Goal: Find specific page/section: Find specific page/section

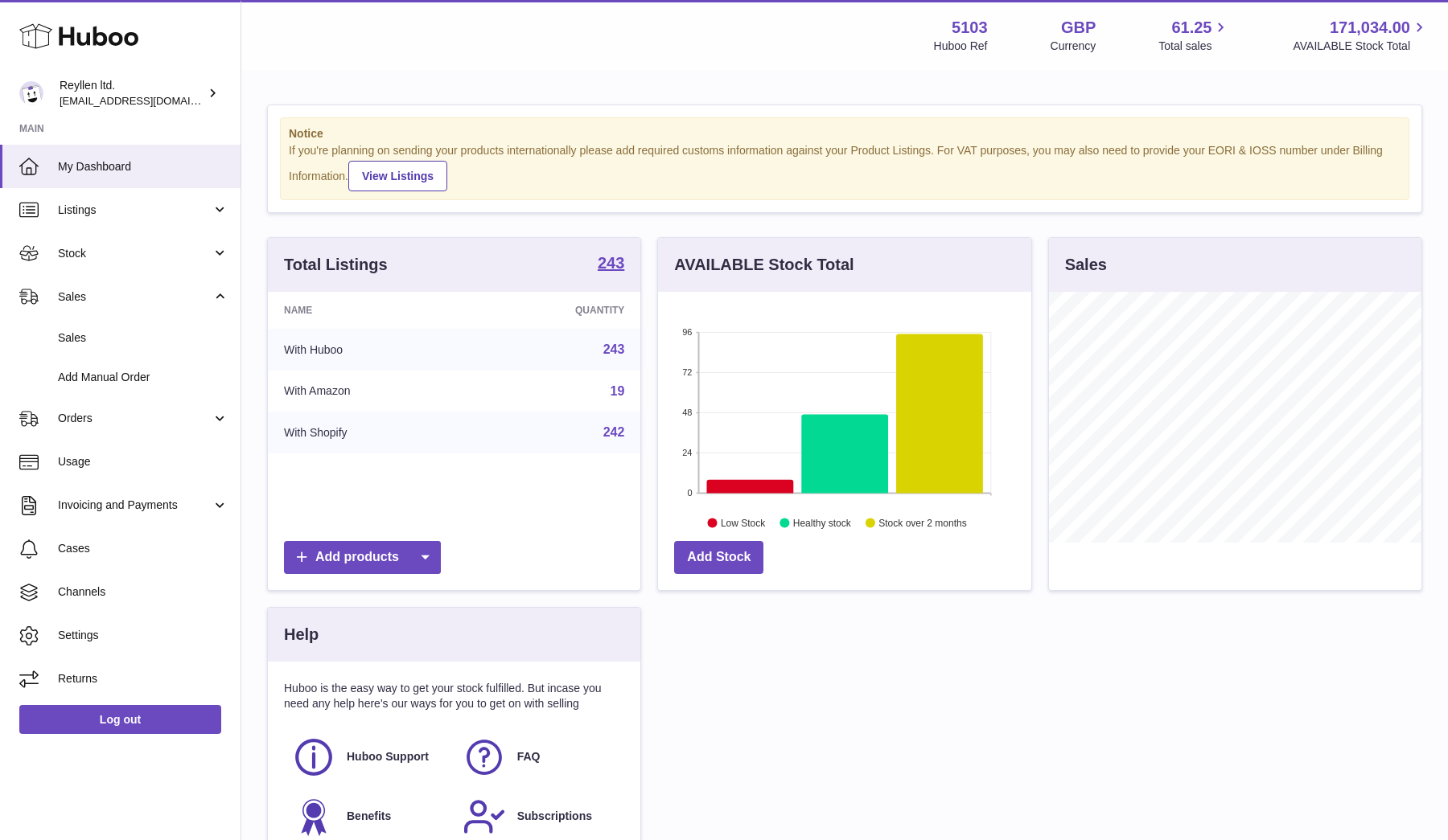
scroll to position [251, 374]
click at [90, 297] on span "Sales" at bounding box center [135, 297] width 154 height 15
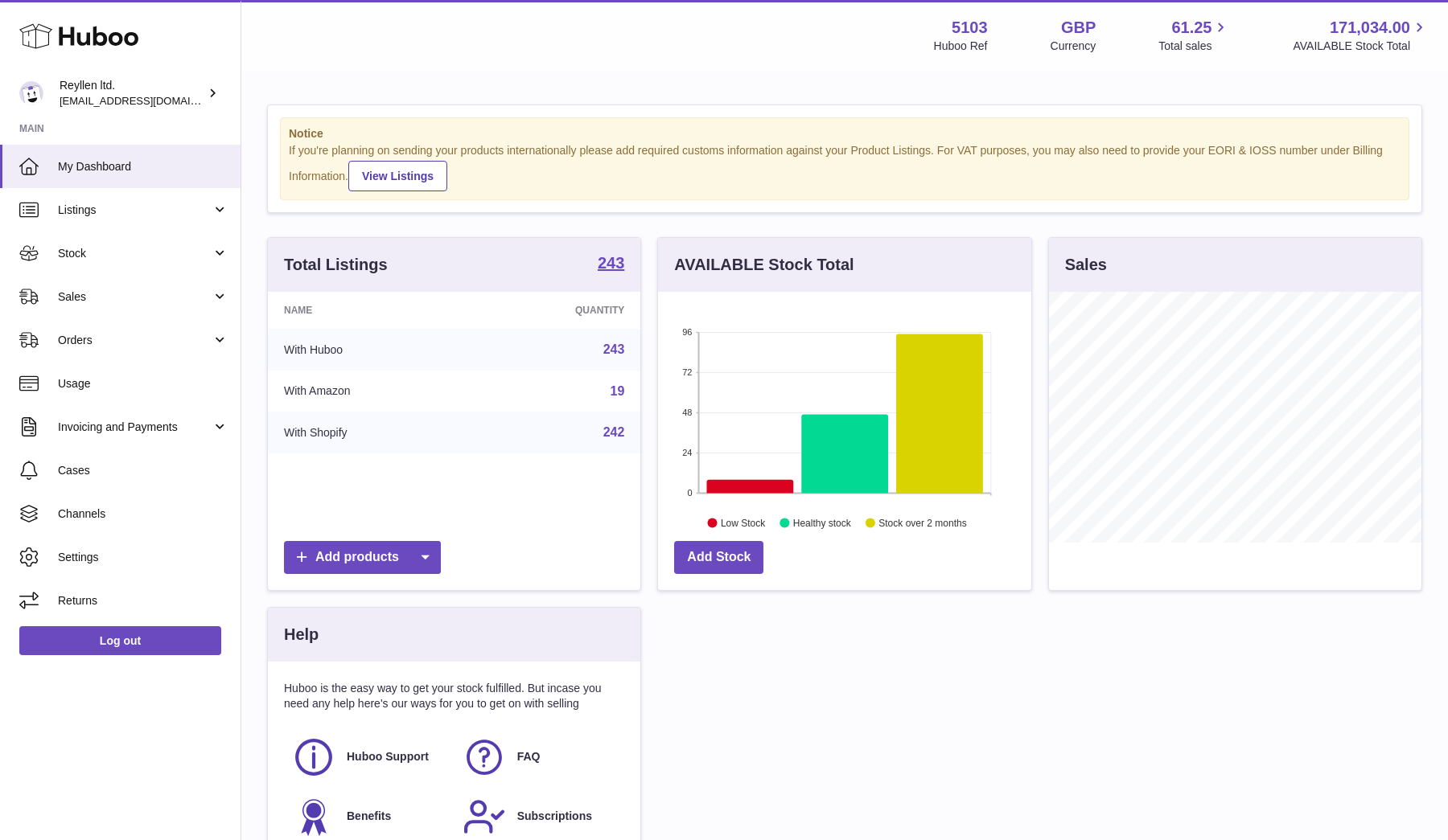
click at [90, 297] on span "Sales" at bounding box center [135, 297] width 154 height 15
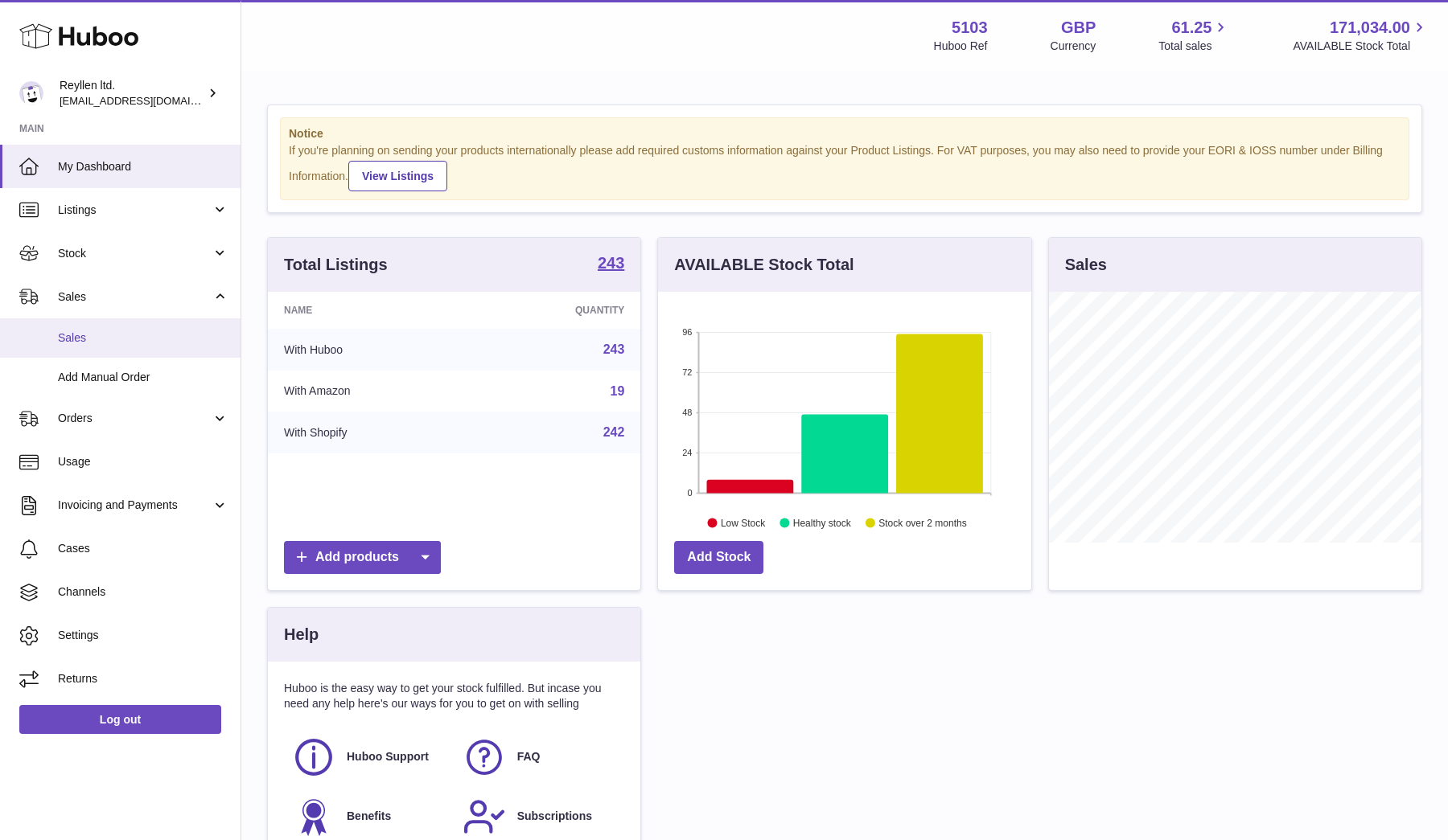
click at [81, 333] on span "Sales" at bounding box center [143, 338] width 170 height 15
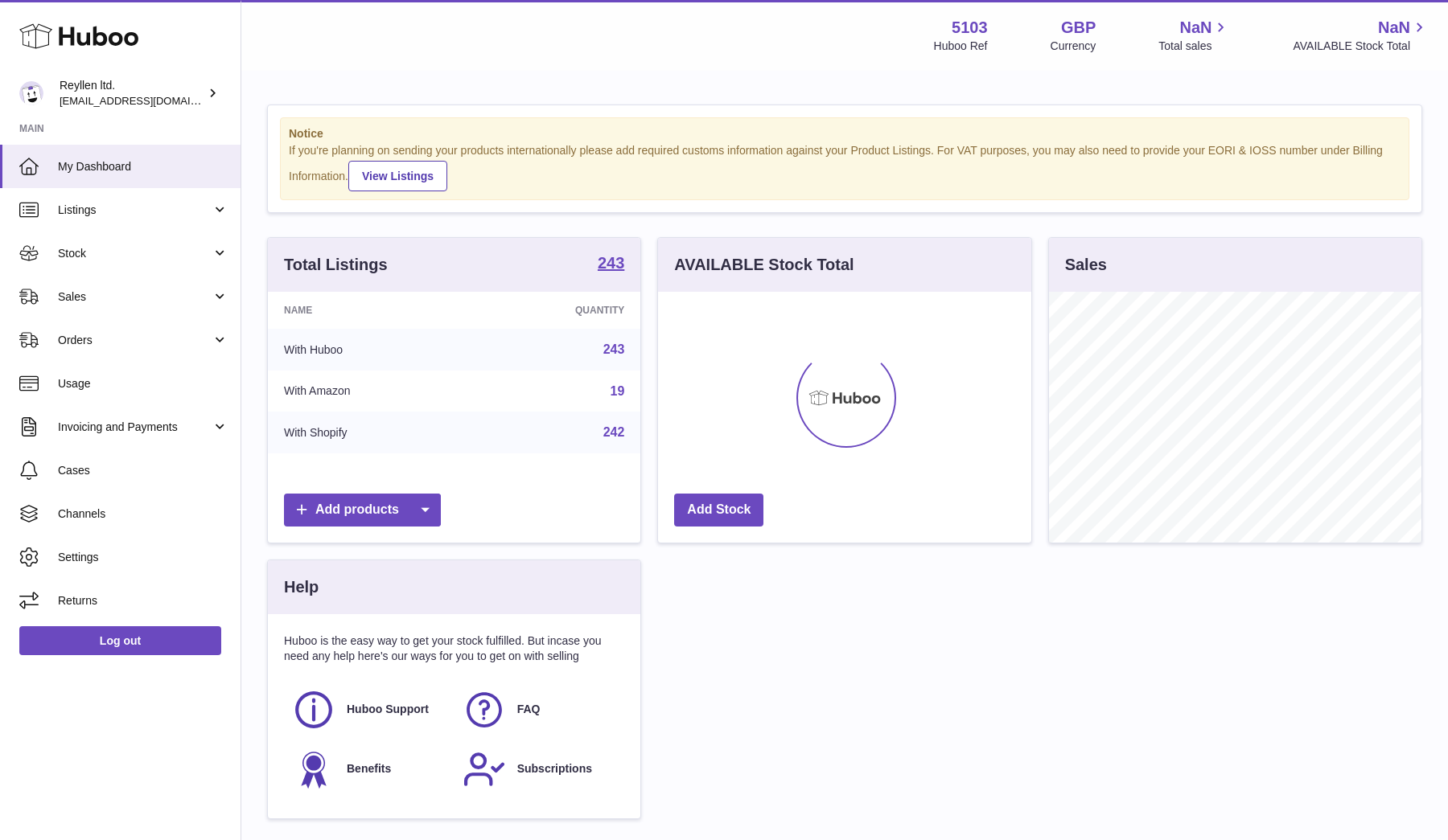
scroll to position [251, 374]
click at [71, 299] on span "Sales" at bounding box center [135, 297] width 154 height 15
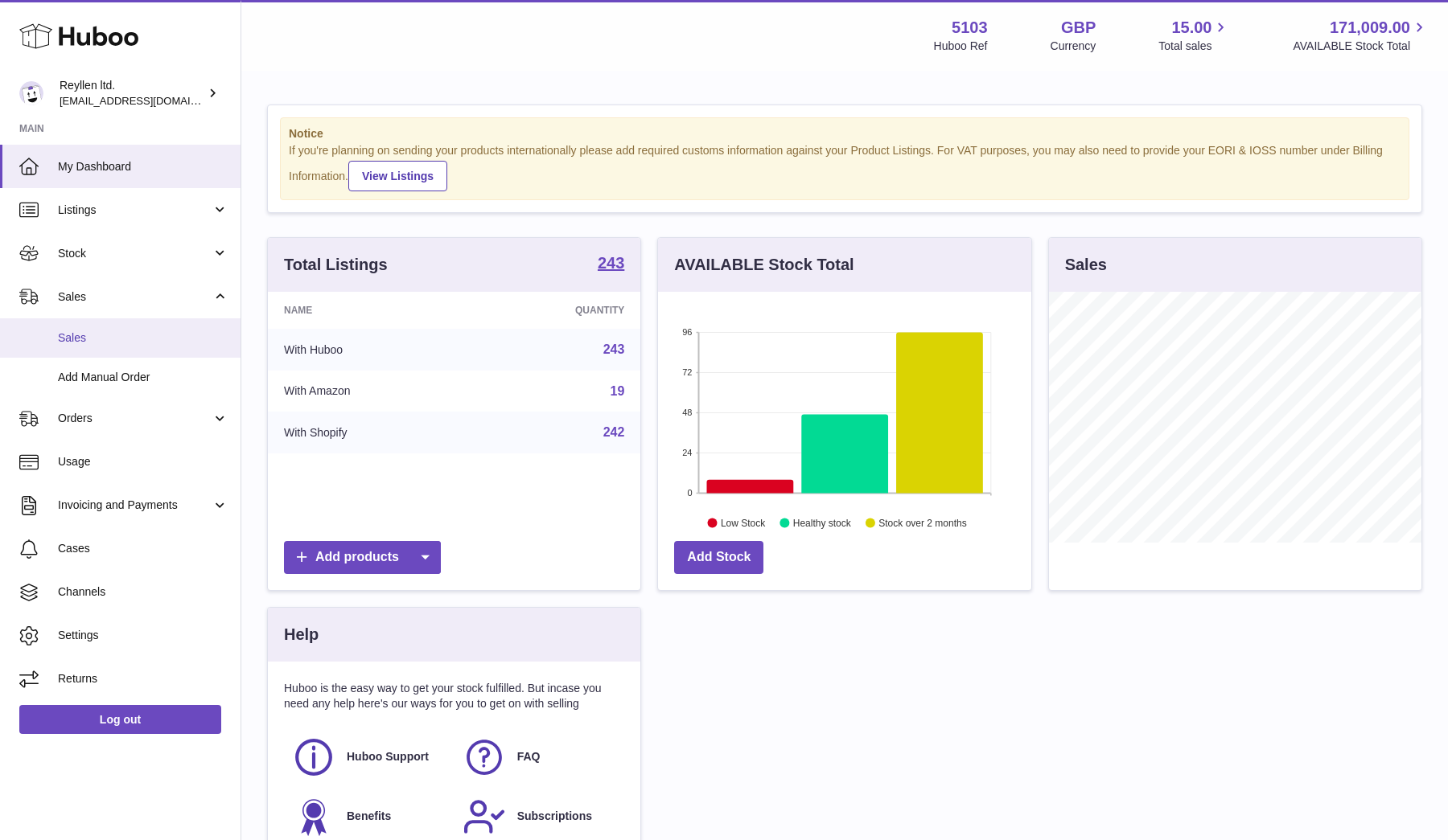
click at [80, 331] on span "Sales" at bounding box center [143, 338] width 170 height 15
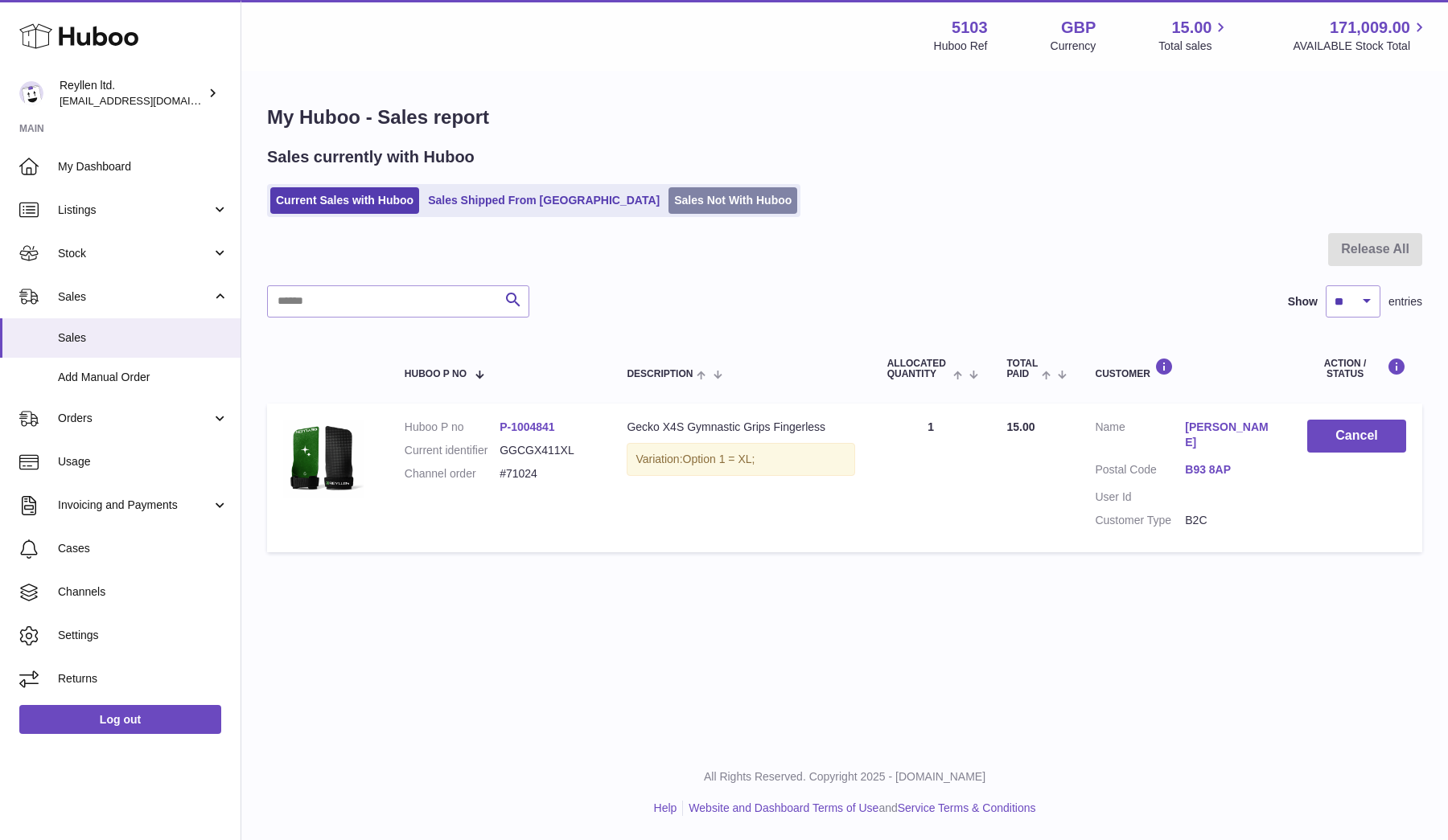
click at [669, 204] on link "Sales Not With Huboo" at bounding box center [733, 200] width 128 height 26
